Goal: Find specific page/section: Find specific page/section

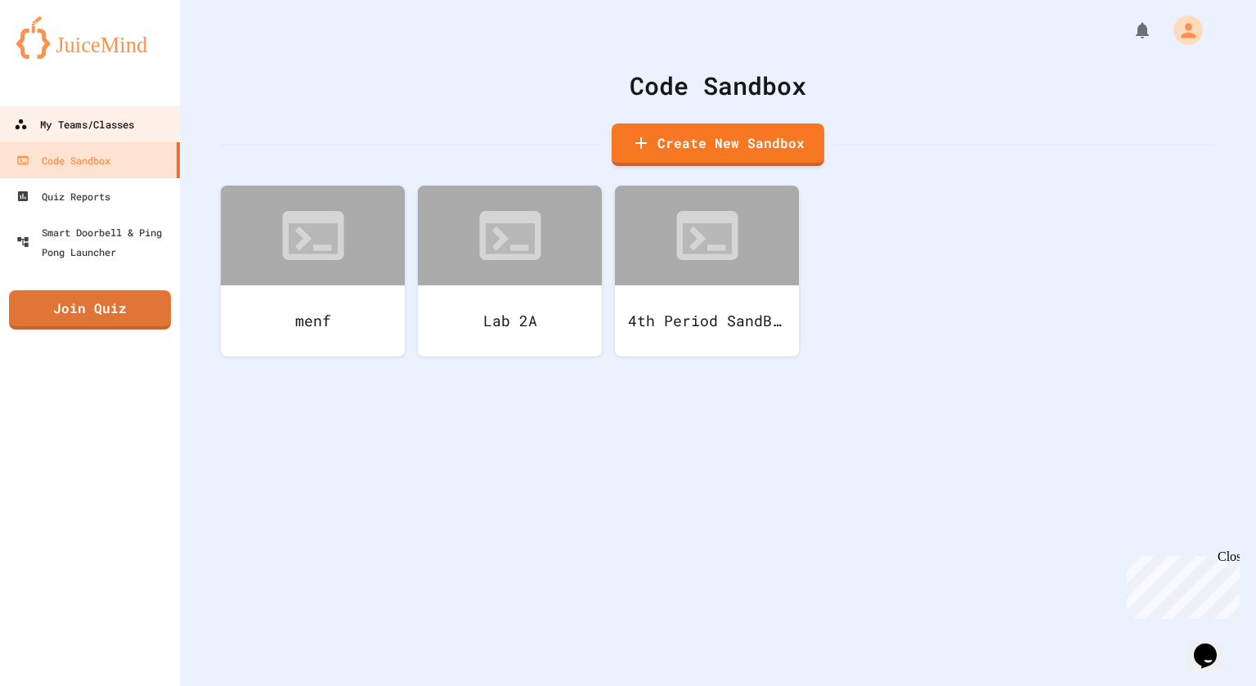
click at [88, 122] on div "My Teams/Classes" at bounding box center [74, 125] width 120 height 20
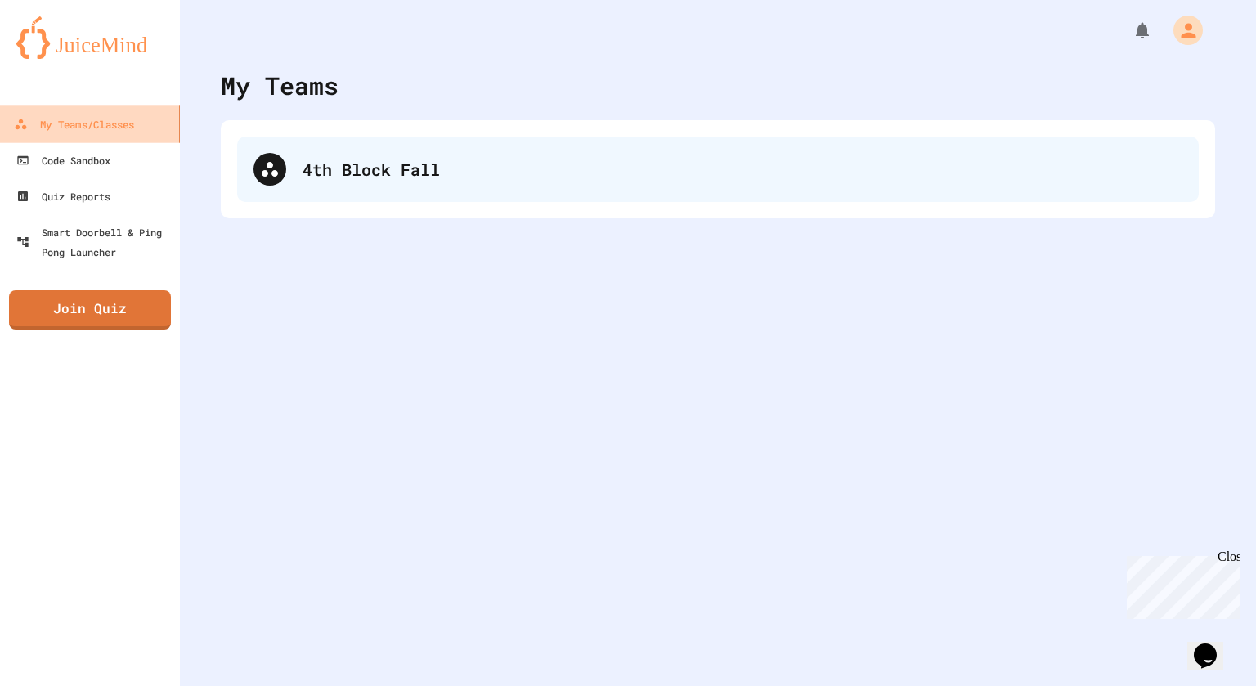
click at [278, 145] on div "4th Block Fall" at bounding box center [718, 169] width 962 height 65
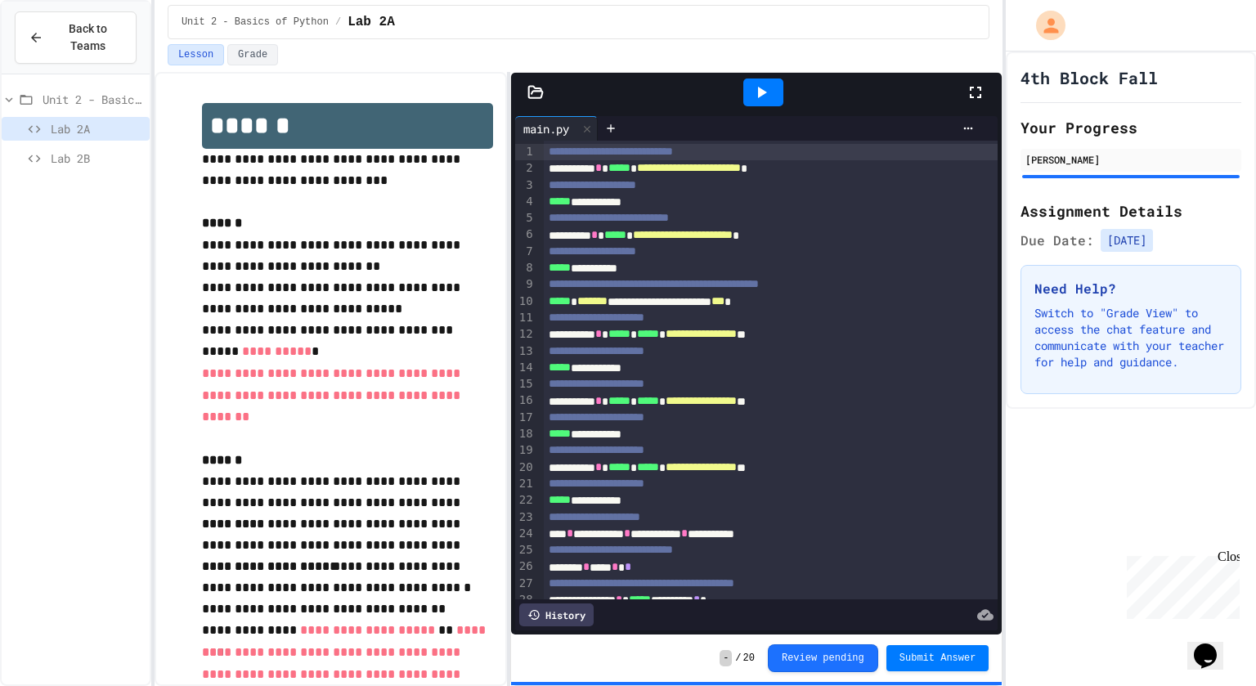
click at [75, 153] on span "Lab 2B" at bounding box center [97, 158] width 92 height 17
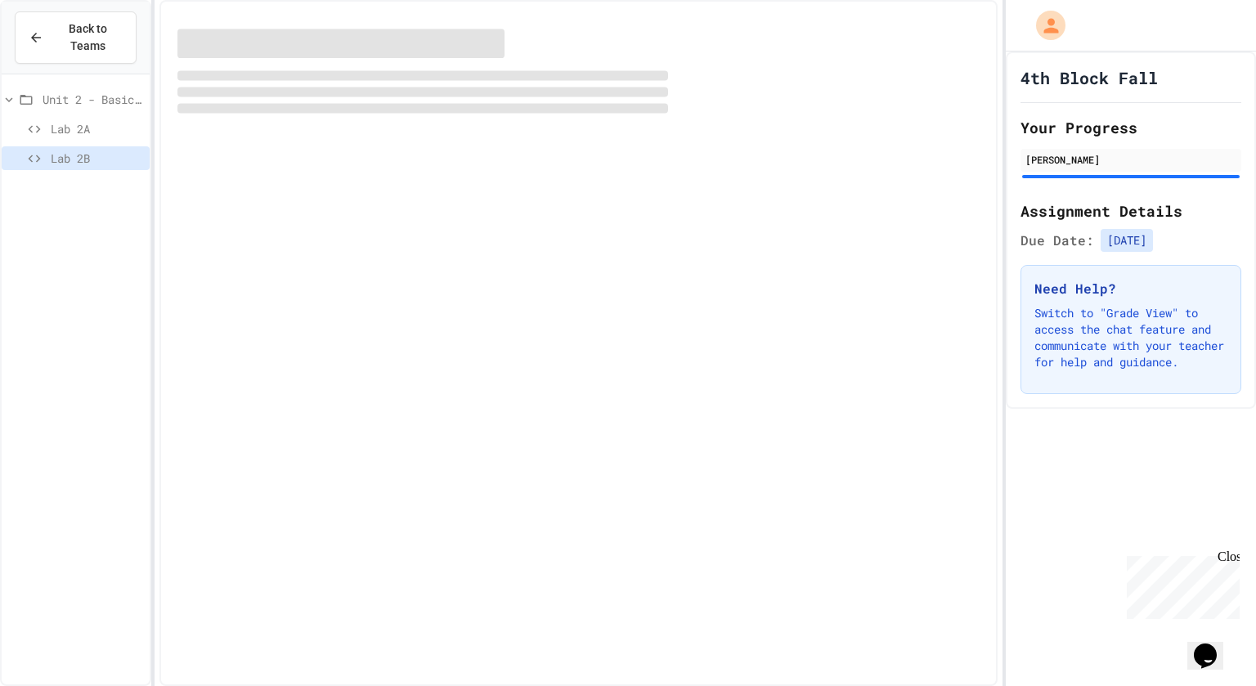
click at [74, 161] on span "Lab 2B" at bounding box center [97, 158] width 92 height 17
